Goal: Browse casually

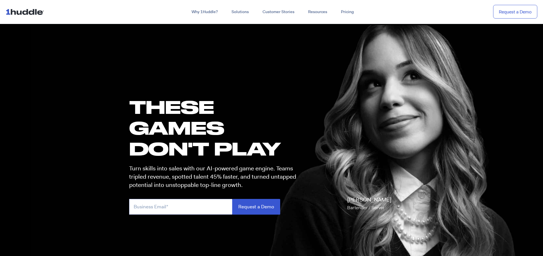
click at [195, 207] on input "email" at bounding box center [180, 207] width 103 height 16
type input "l"
click at [282, 97] on h1 "these GAMES DON'T PLAY" at bounding box center [215, 127] width 172 height 63
